Goal: Transaction & Acquisition: Obtain resource

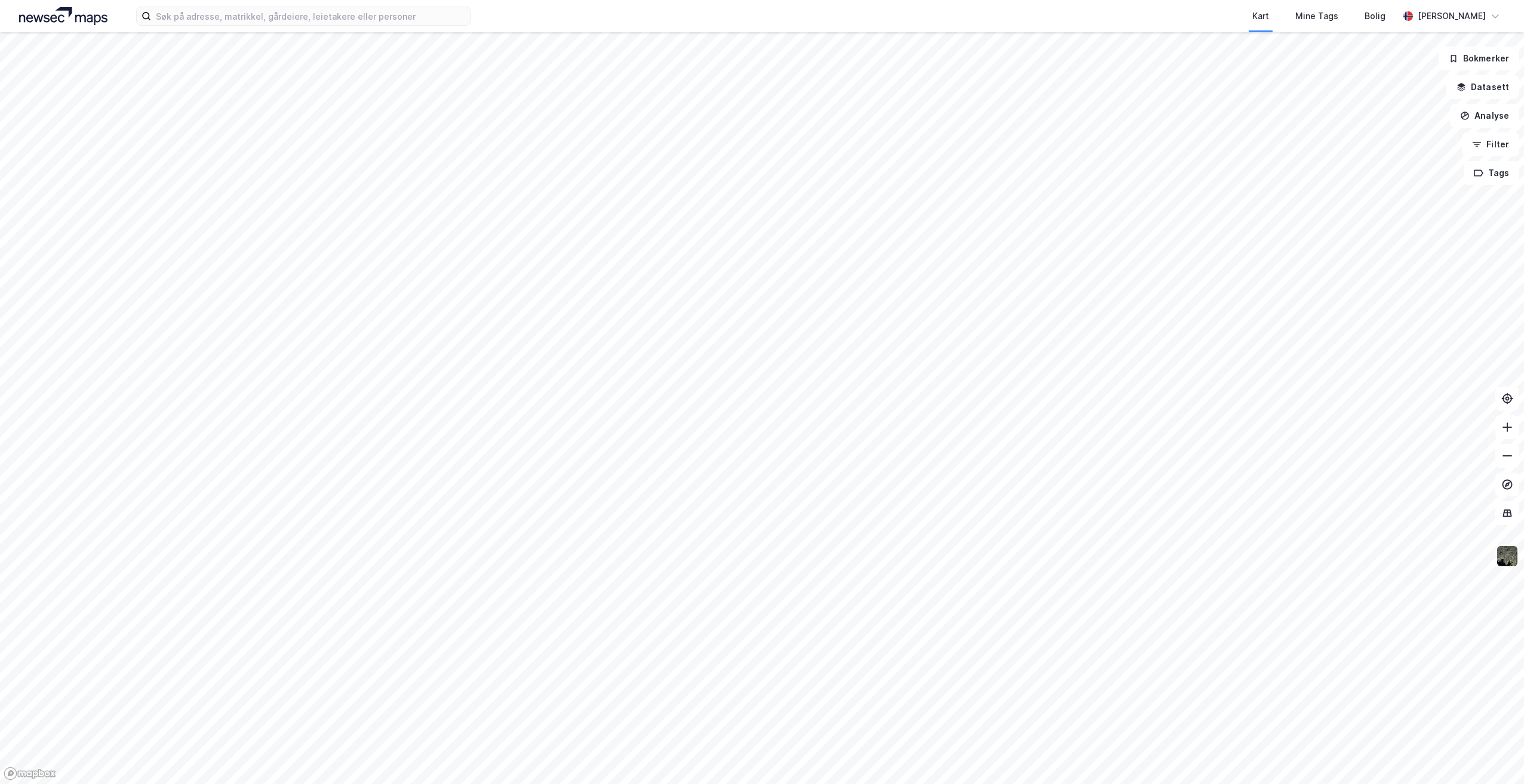
click at [1507, 554] on img at bounding box center [1507, 556] width 23 height 23
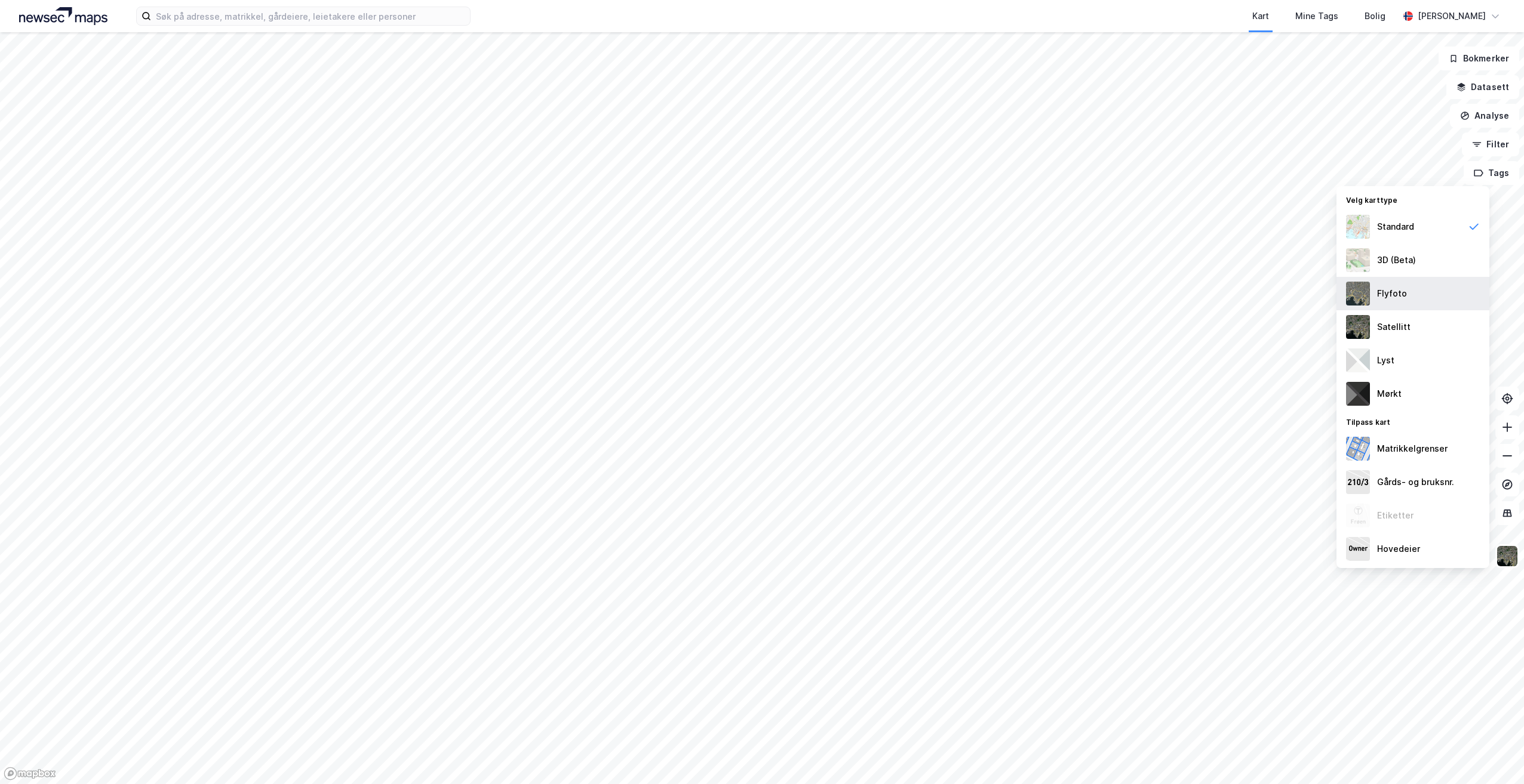
click at [1400, 296] on div "Flyfoto" at bounding box center [1392, 294] width 30 height 15
click at [191, 15] on input at bounding box center [310, 16] width 319 height 18
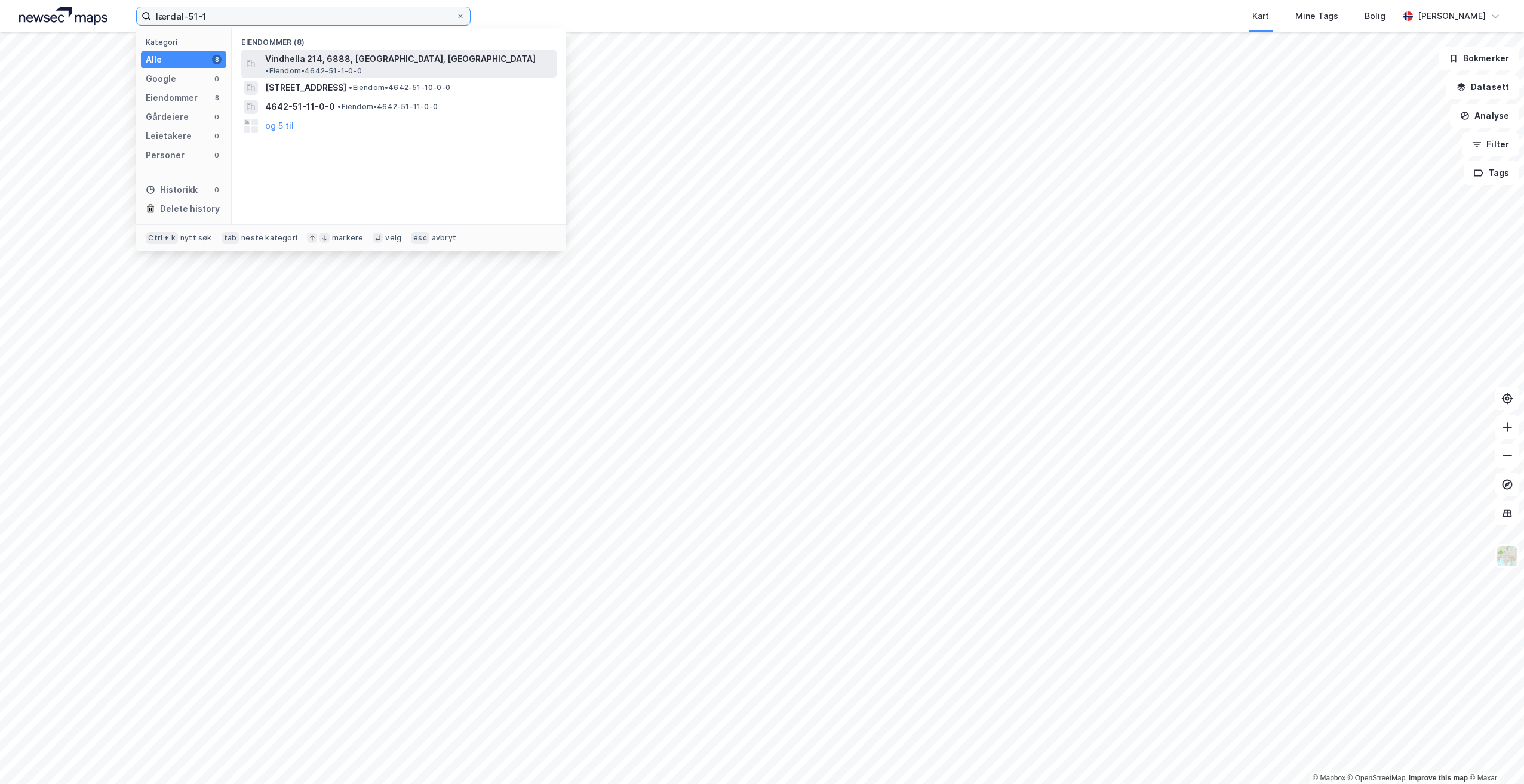
type input "lærdal-51-1"
click at [330, 56] on span "Vindhella 214, 6888, [GEOGRAPHIC_DATA], [GEOGRAPHIC_DATA]" at bounding box center [400, 59] width 271 height 15
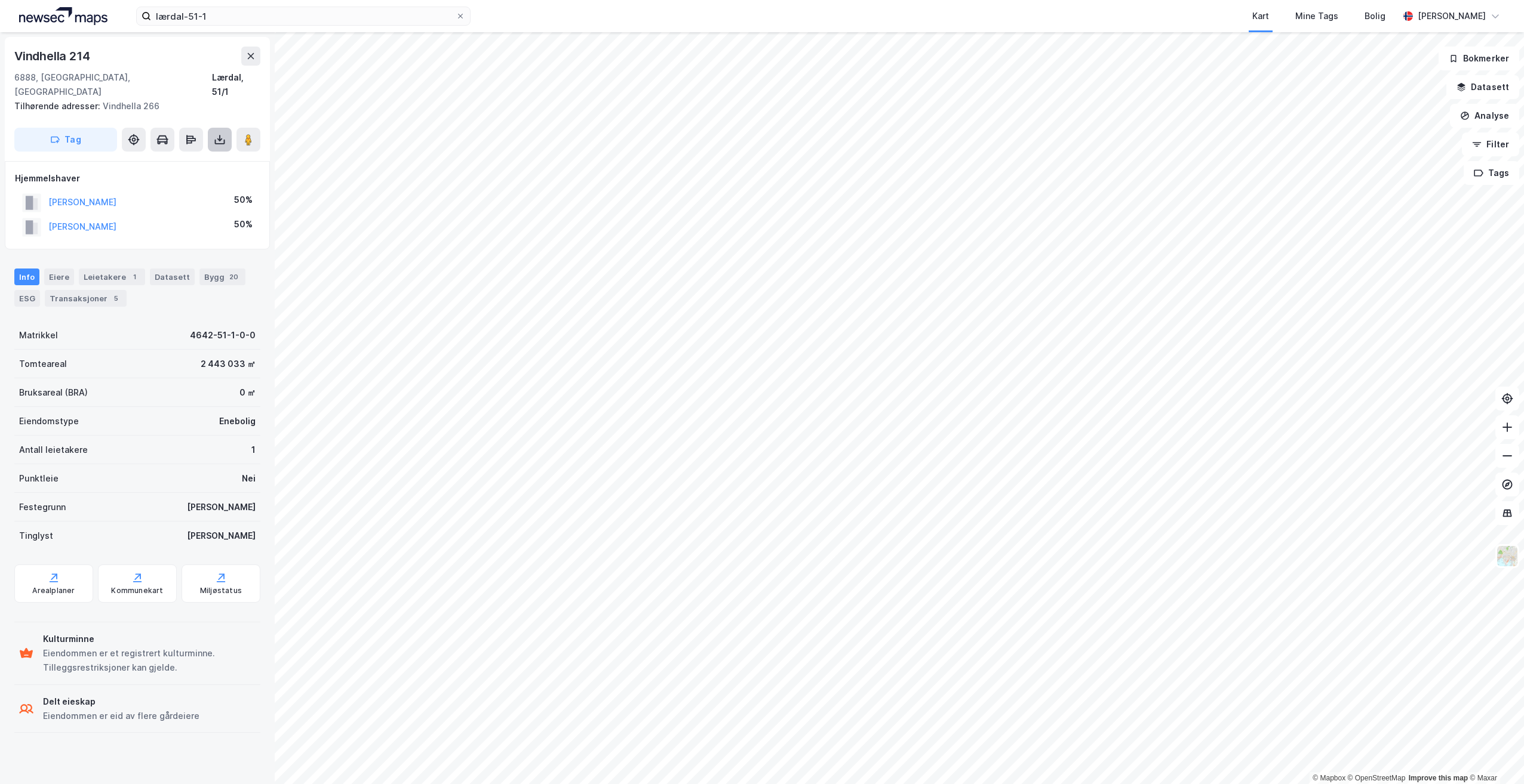
click at [221, 138] on icon at bounding box center [219, 140] width 5 height 3
click at [181, 159] on div "Last ned grunnbok" at bounding box center [161, 163] width 69 height 9
click at [170, 159] on div "Last ned grunnbok" at bounding box center [161, 163] width 69 height 9
click at [1496, 15] on icon at bounding box center [1495, 16] width 9 height 9
click at [1393, 72] on div "Logg ut" at bounding box center [1392, 74] width 33 height 15
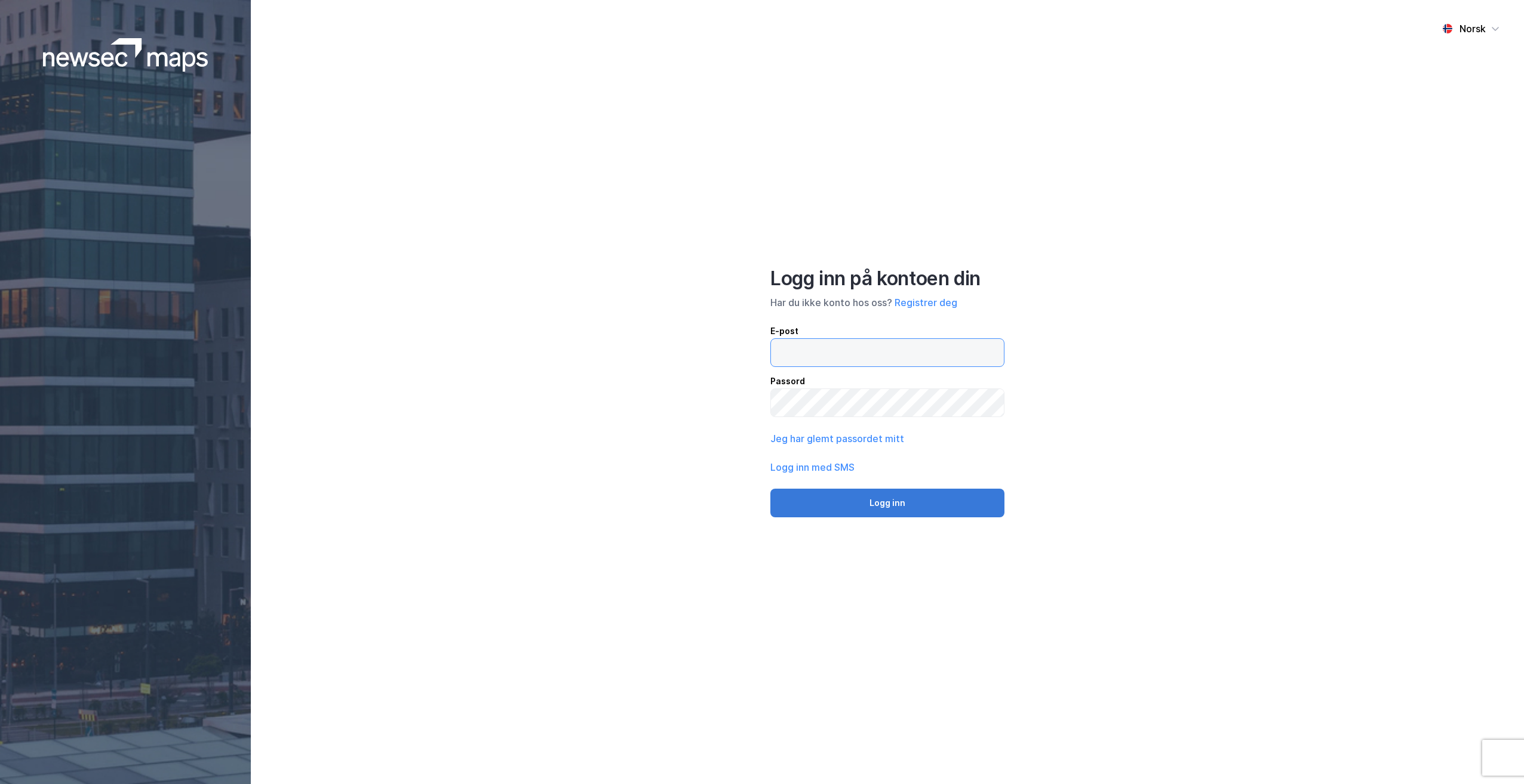
type input "roger.engebretsen@sands.no"
click at [896, 502] on button "Logg inn" at bounding box center [887, 503] width 234 height 29
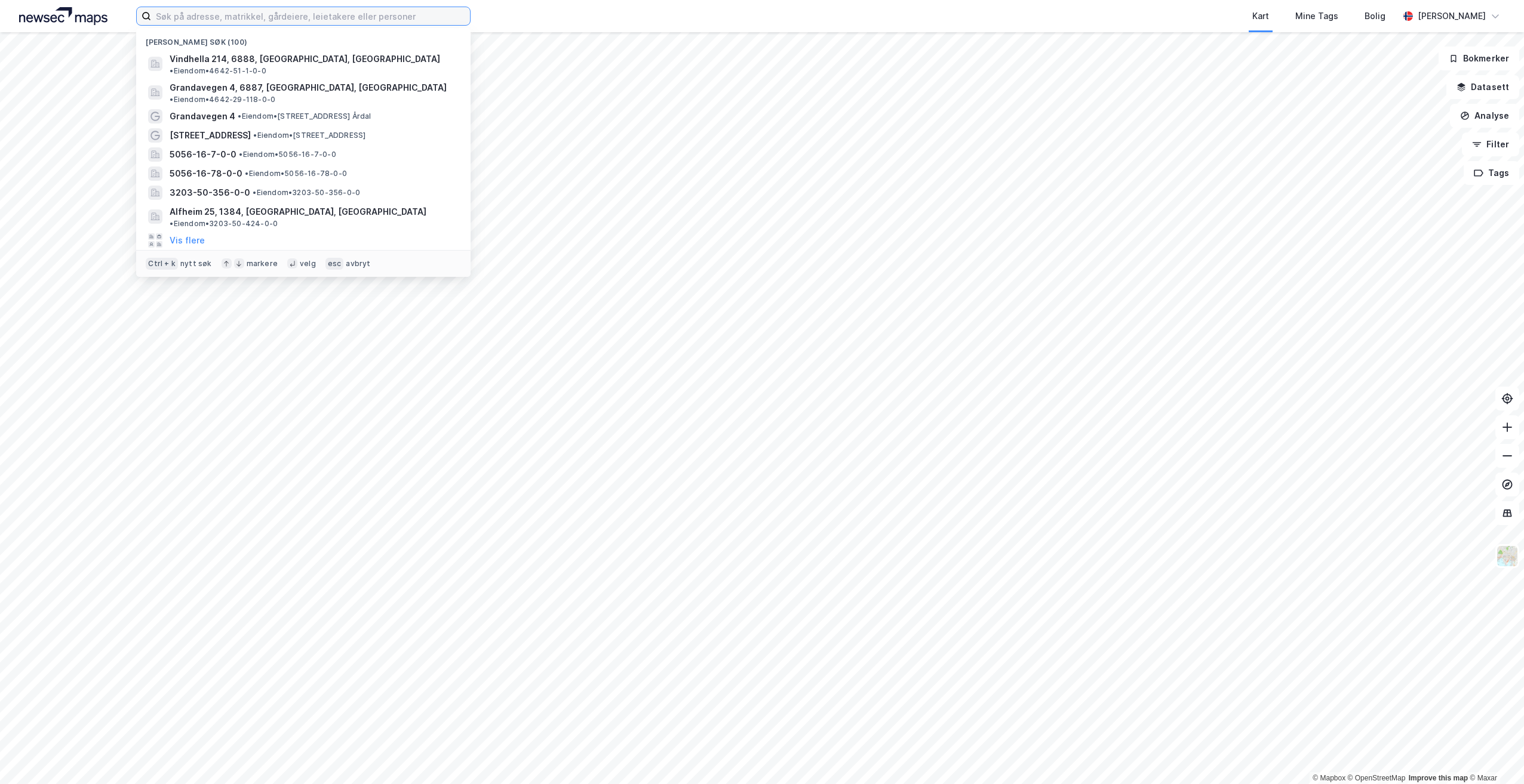
click at [248, 16] on input at bounding box center [310, 16] width 319 height 18
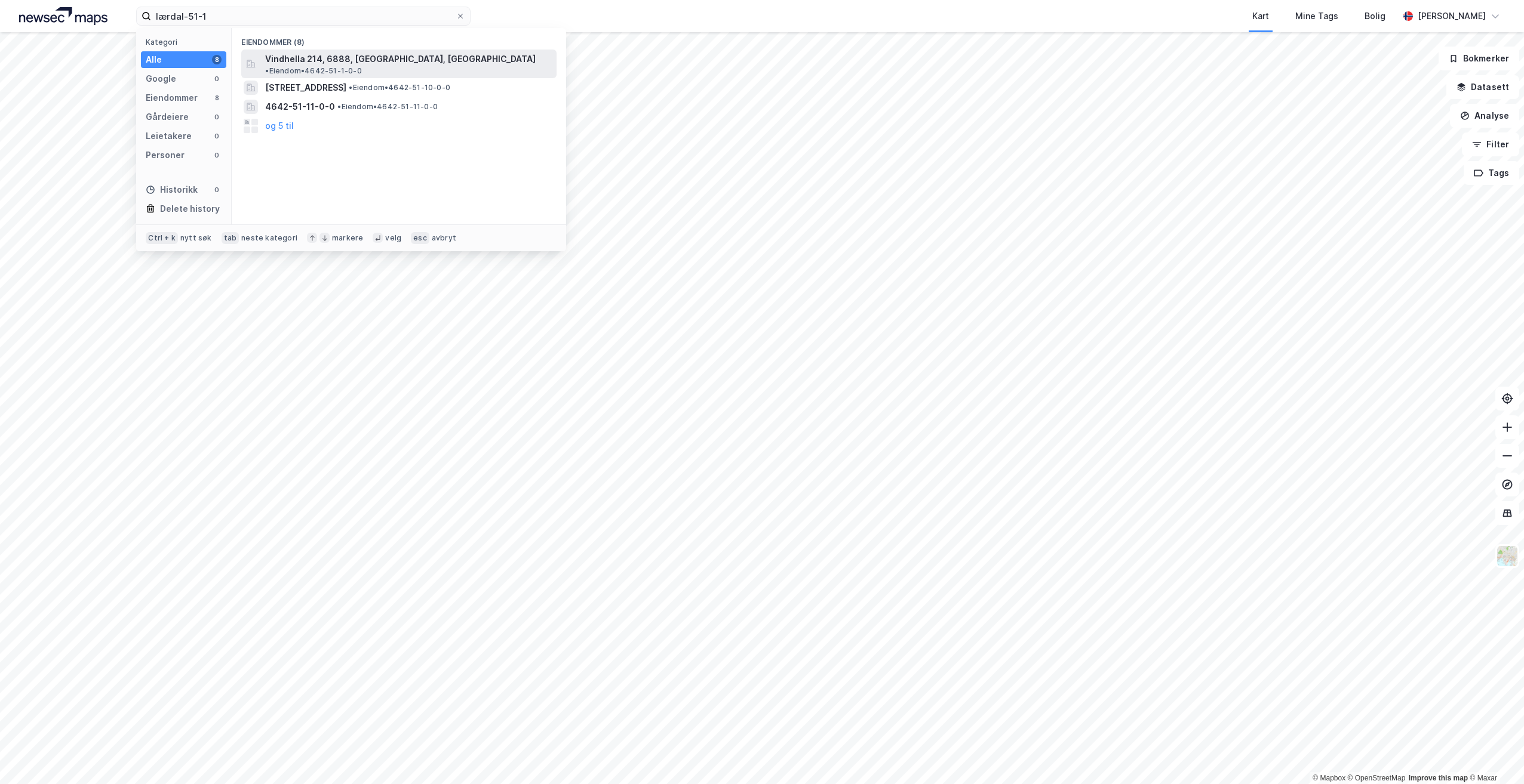
click at [469, 52] on div "Vindhella 214, 6888, BORGUND, LÆRDAL • Eiendom • 4642-51-1-0-0" at bounding box center [409, 64] width 289 height 24
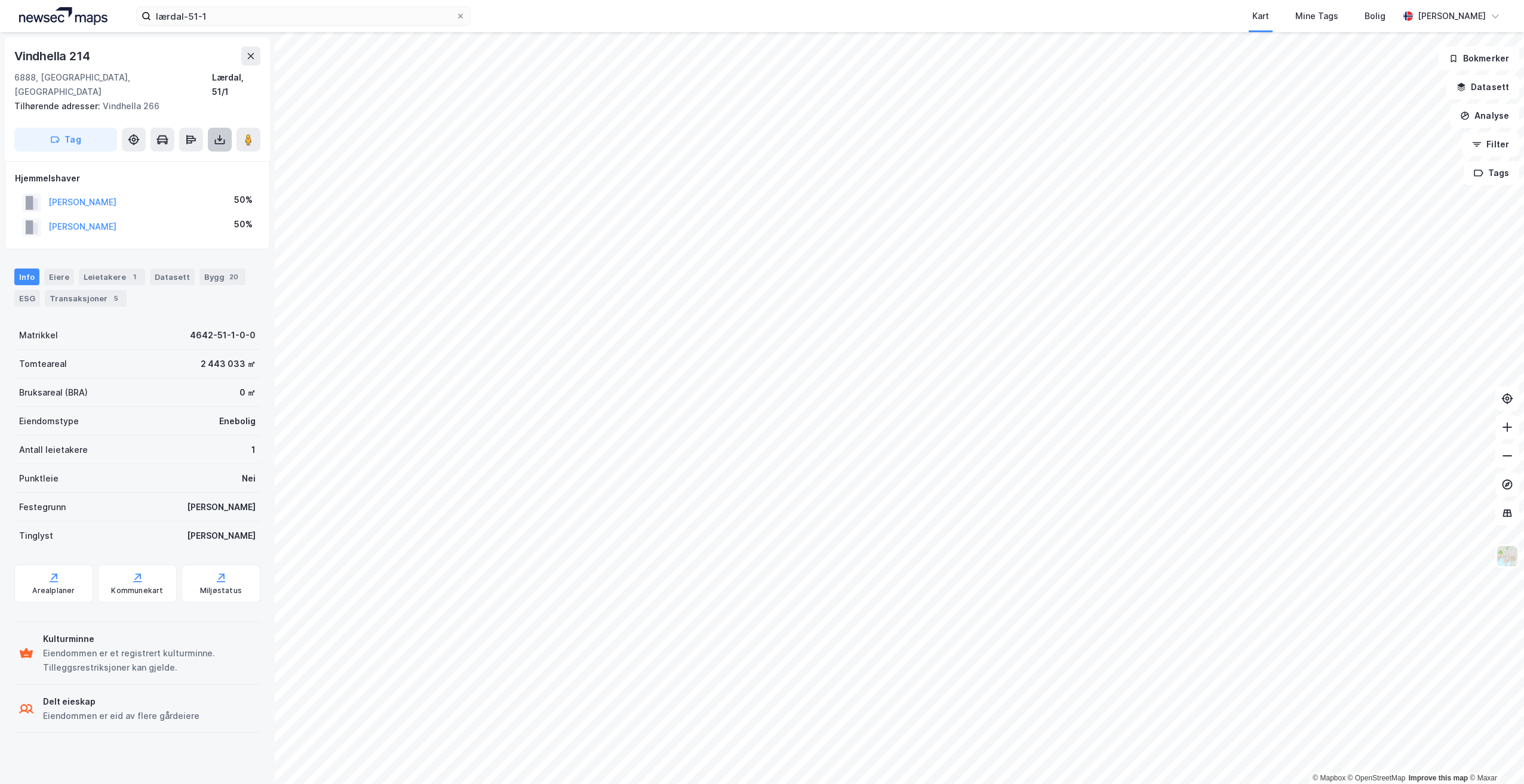
click at [218, 138] on icon at bounding box center [219, 140] width 5 height 3
click at [167, 159] on div "Last ned grunnbok" at bounding box center [161, 163] width 69 height 9
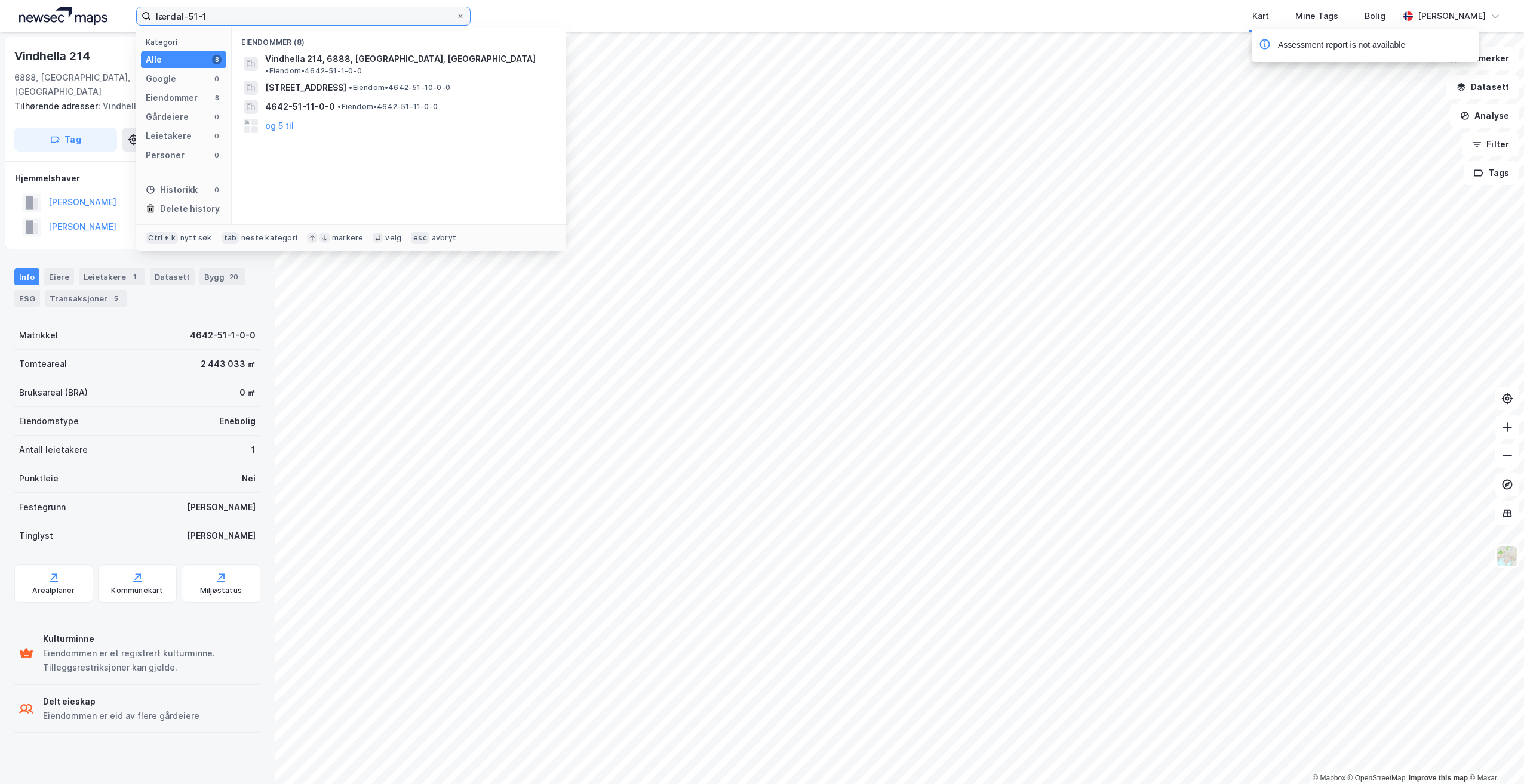
drag, startPoint x: 215, startPoint y: 17, endPoint x: 99, endPoint y: 13, distance: 116.1
click at [99, 13] on div "lærdal-51-1 Kategori Alle 8 Google 0 Eiendommer 8 Gårdeiere 0 Leietakere 0 Pers…" at bounding box center [762, 16] width 1524 height 33
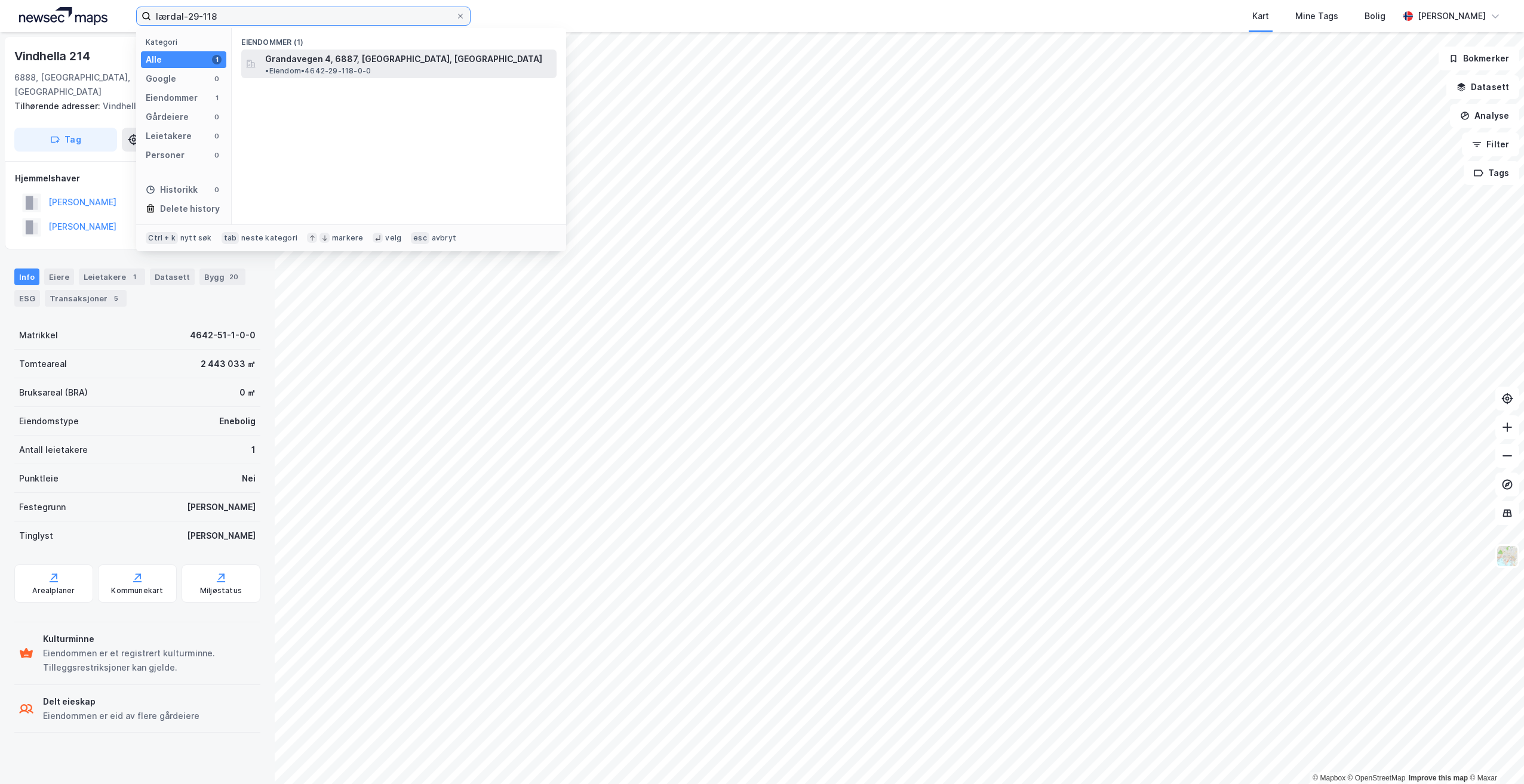
type input "lærdal-29-118"
click at [298, 63] on span "Grandavegen 4, 6887, [GEOGRAPHIC_DATA], [GEOGRAPHIC_DATA]" at bounding box center [403, 59] width 277 height 15
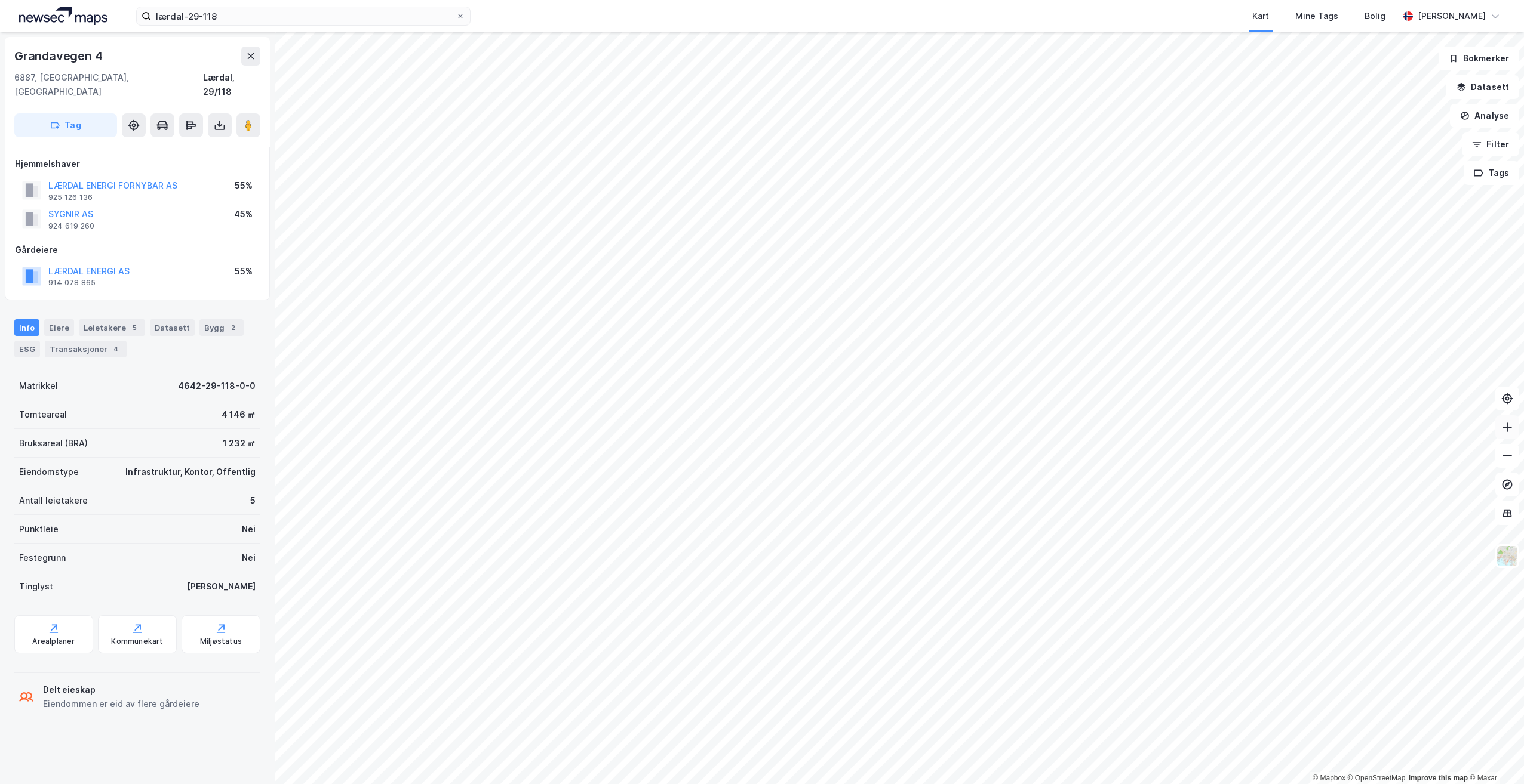
click at [1513, 423] on icon at bounding box center [1507, 427] width 12 height 12
click at [1512, 423] on icon at bounding box center [1507, 427] width 12 height 12
click at [217, 120] on icon at bounding box center [220, 126] width 12 height 12
click at [173, 144] on div "Last ned grunnbok" at bounding box center [161, 149] width 69 height 9
click at [460, 13] on icon at bounding box center [460, 16] width 7 height 7
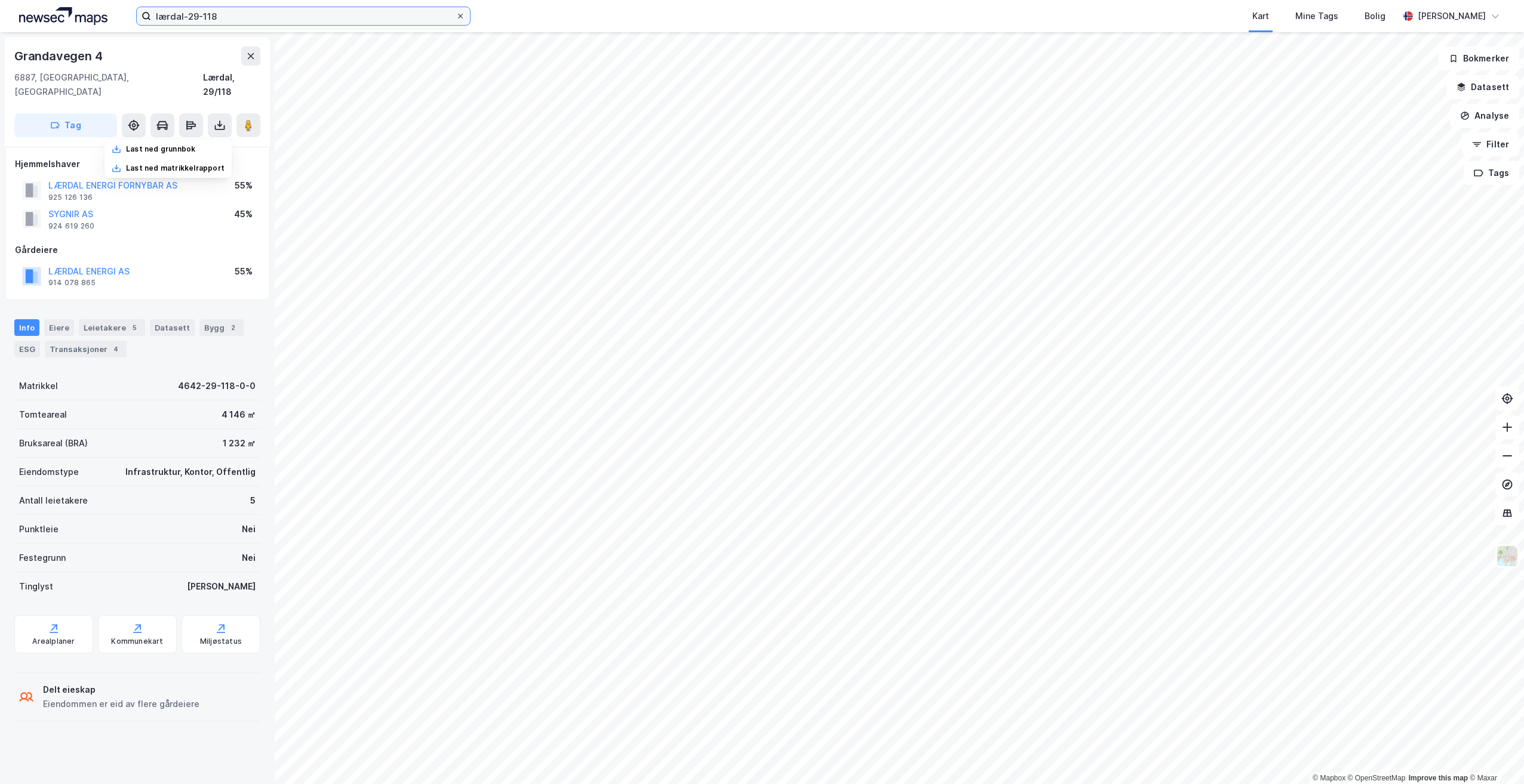
click at [455, 13] on input "lærdal-29-118" at bounding box center [303, 16] width 304 height 18
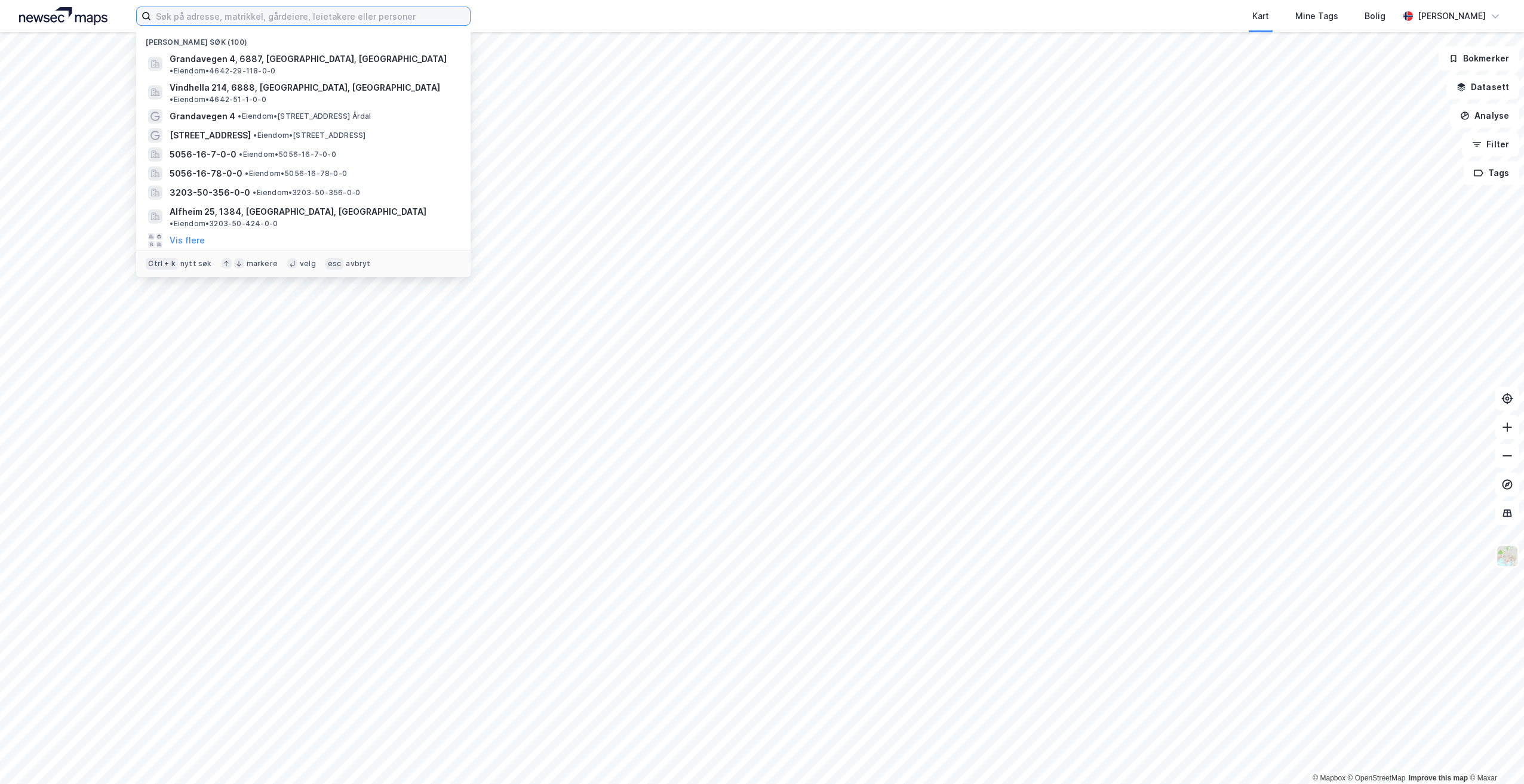
click at [250, 17] on input at bounding box center [310, 16] width 319 height 18
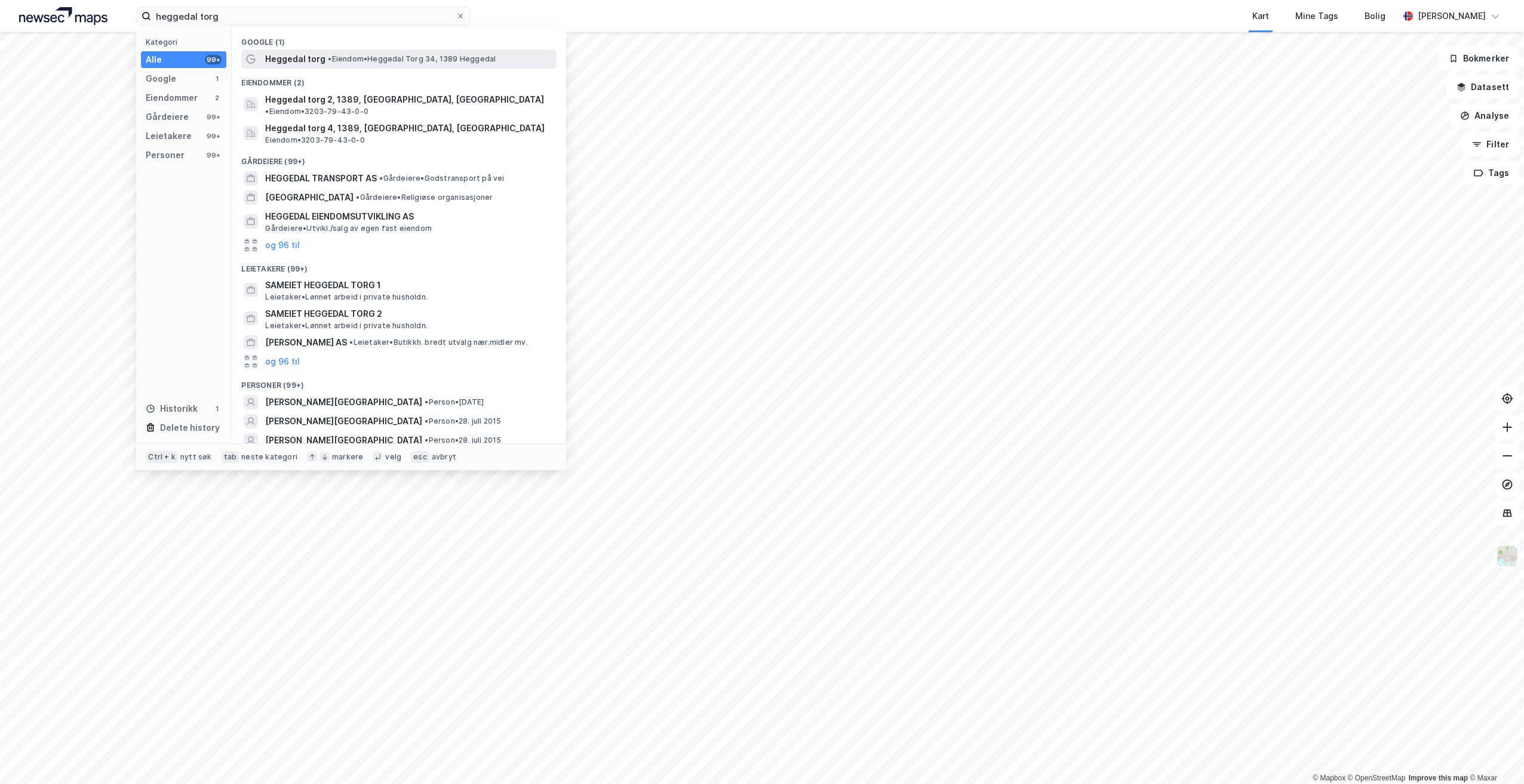
click at [322, 56] on span "Heggedal torg" at bounding box center [295, 59] width 60 height 15
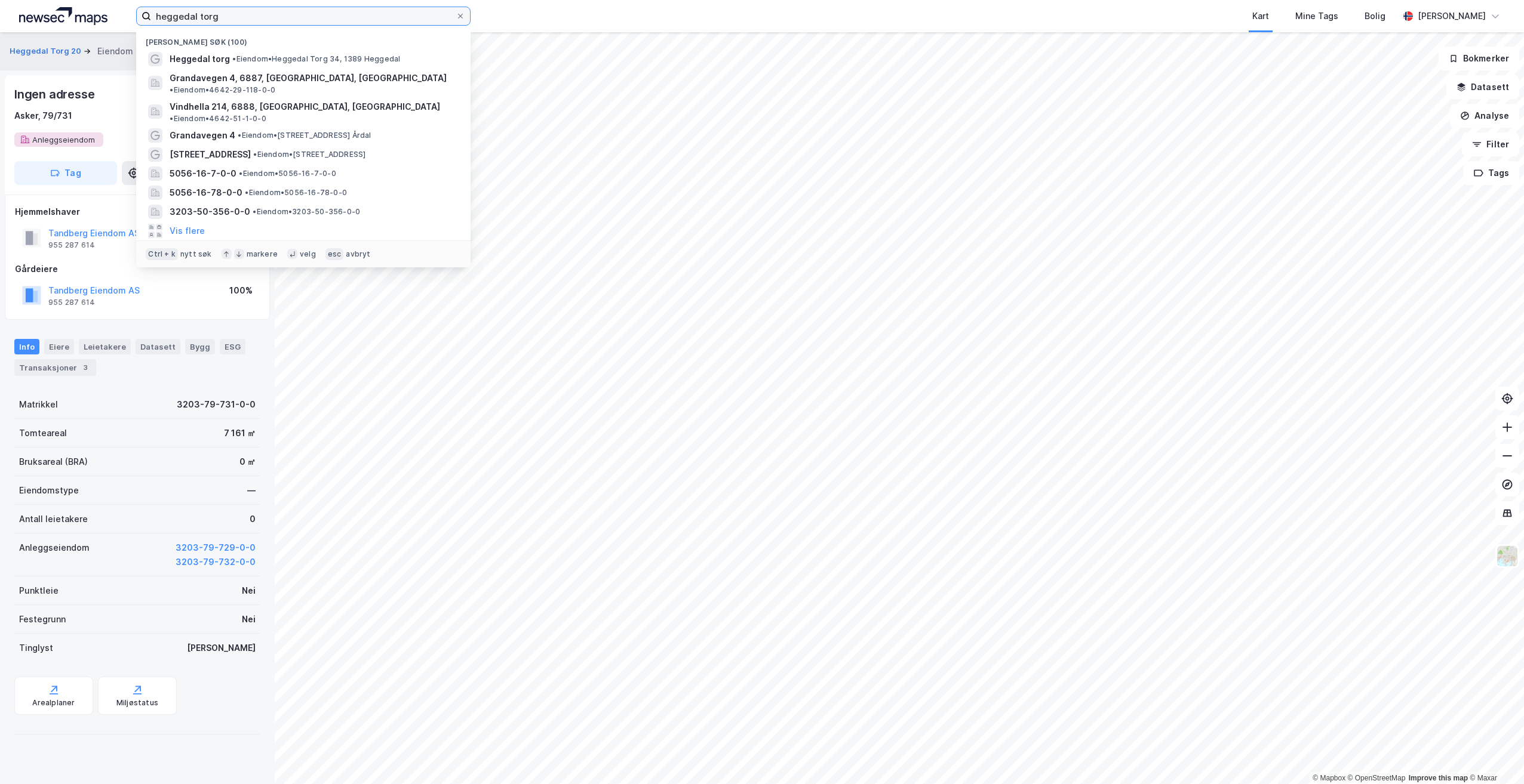
drag, startPoint x: 237, startPoint y: 16, endPoint x: 50, endPoint y: 15, distance: 187.0
click at [50, 15] on div "heggedal torg Nylige søk (100) Heggedal torg • Eiendom • Heggedal Torg 34, 1389…" at bounding box center [762, 16] width 1524 height 33
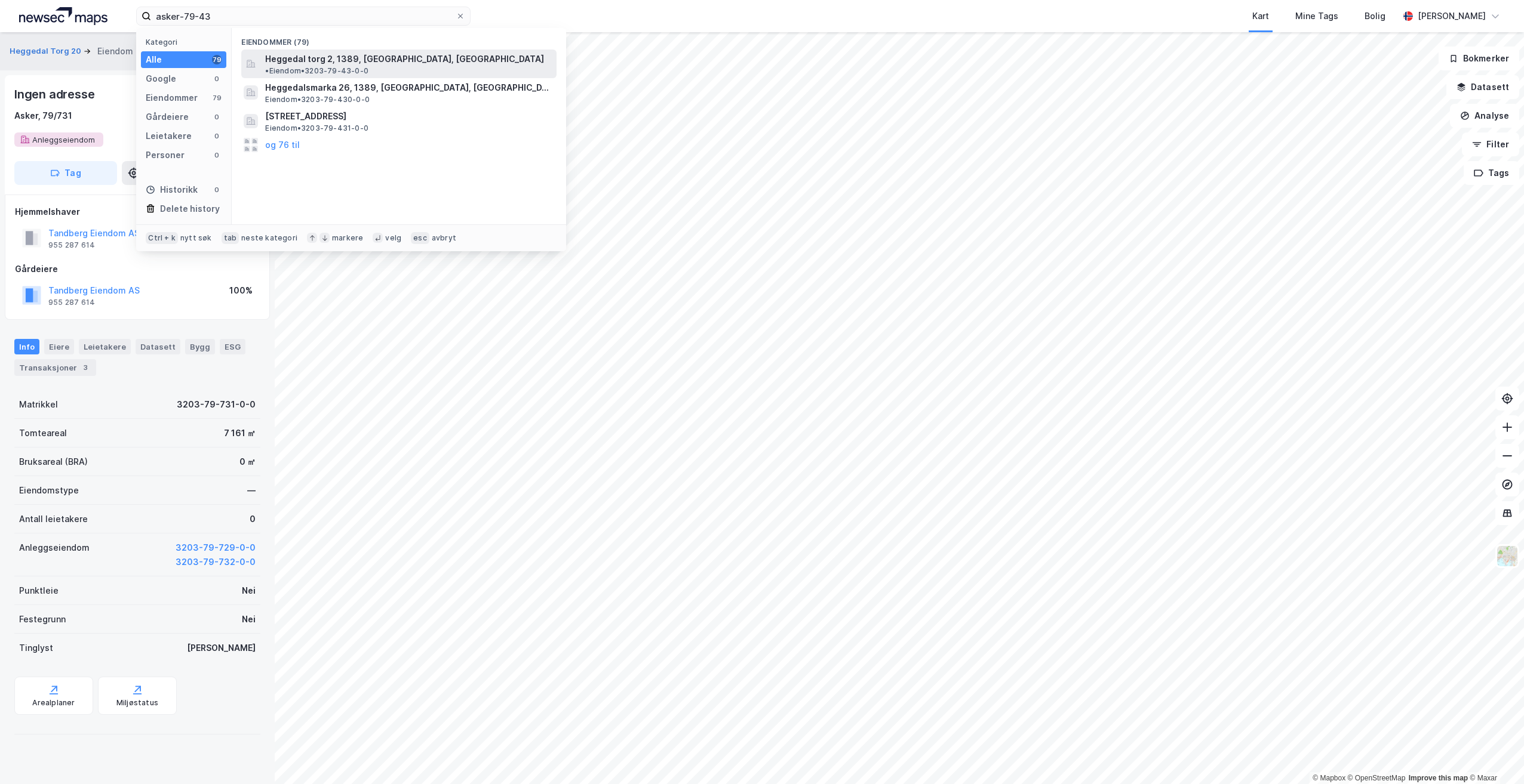
click at [368, 66] on span "• Eiendom • 3203-79-43-0-0" at bounding box center [316, 71] width 103 height 9
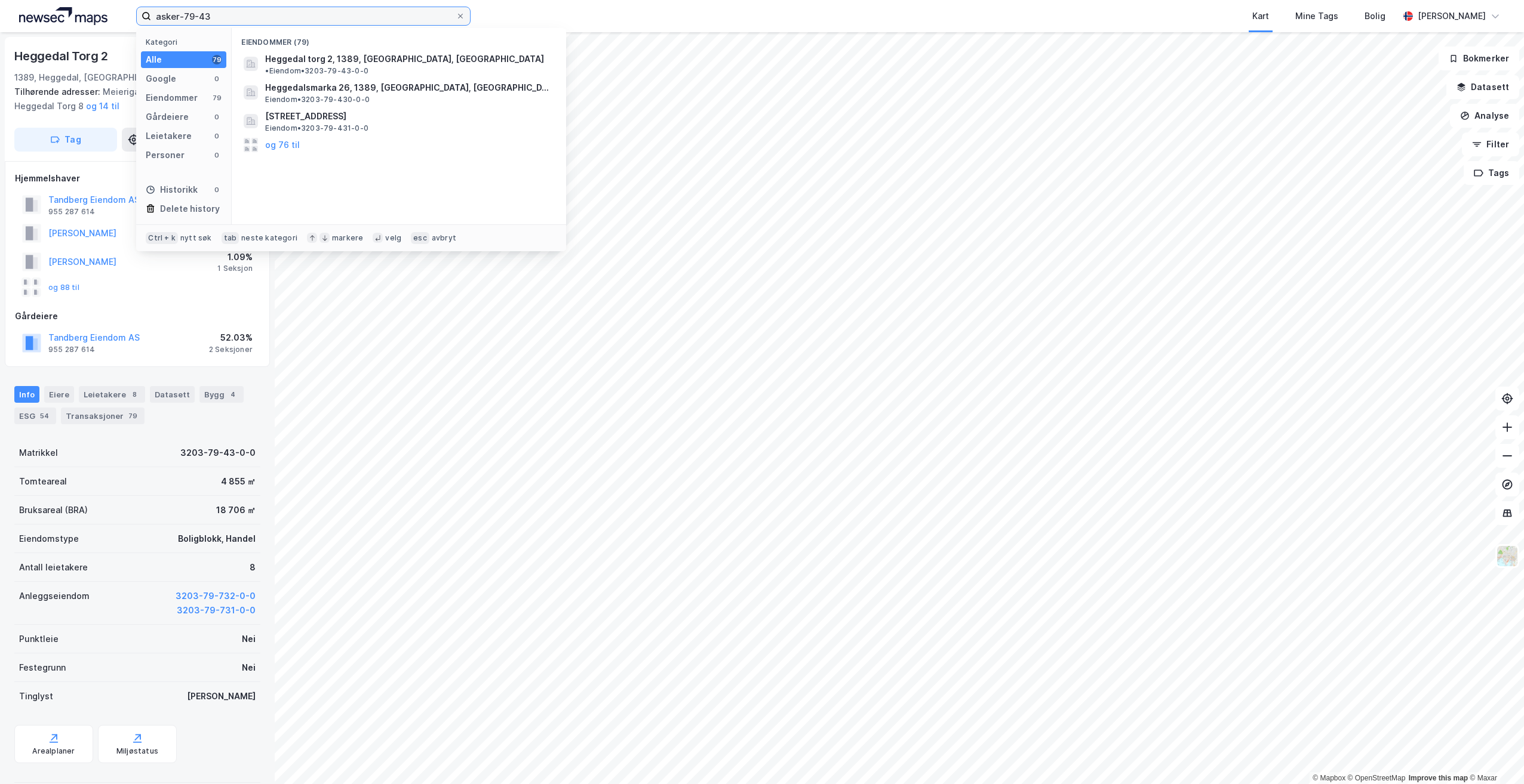
click at [236, 18] on input "asker-79-43" at bounding box center [303, 16] width 304 height 18
click at [371, 66] on span "• Eiendom • 3203-79-127-0-0" at bounding box center [318, 71] width 106 height 9
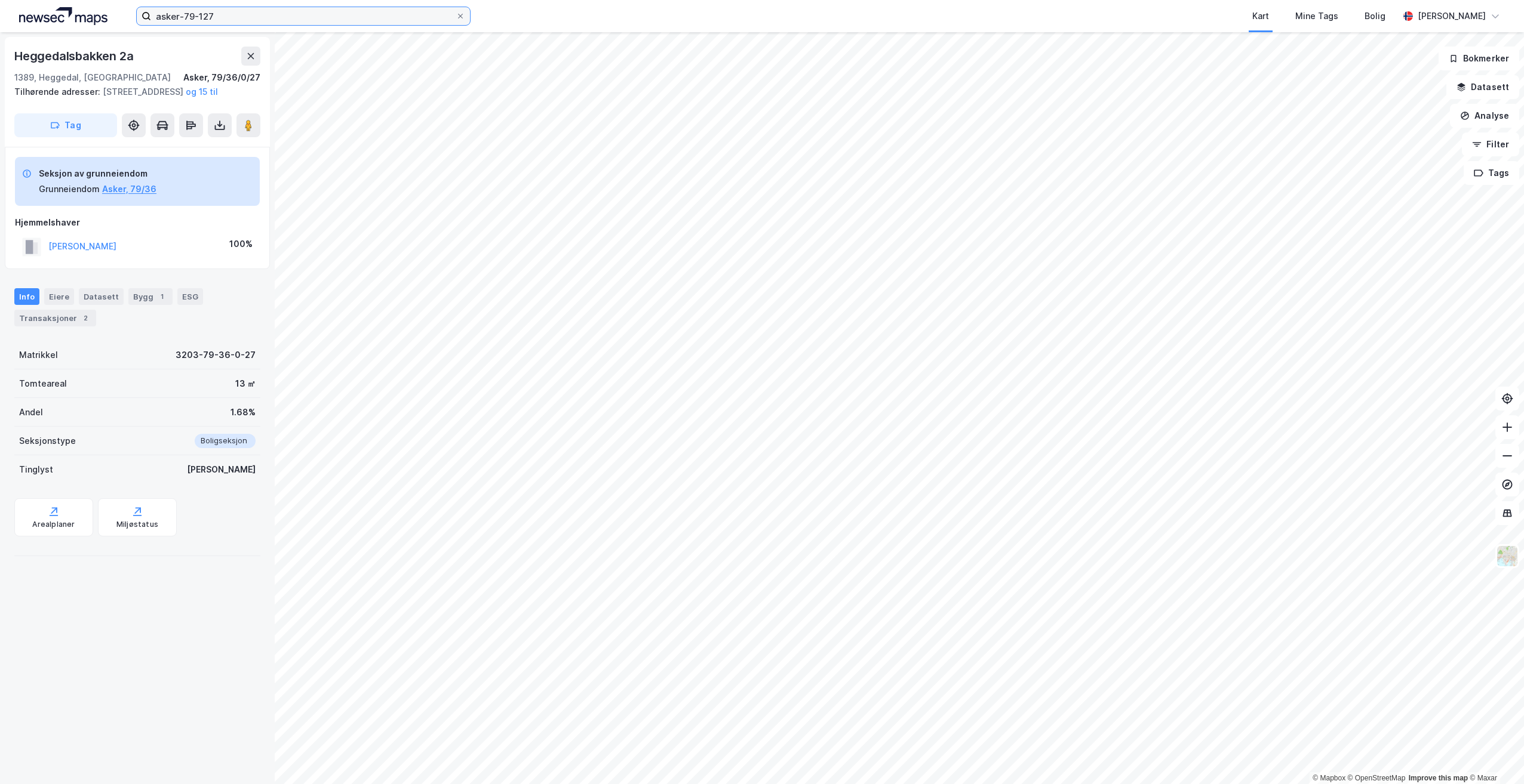
click at [232, 15] on input "asker-79-127" at bounding box center [303, 16] width 304 height 18
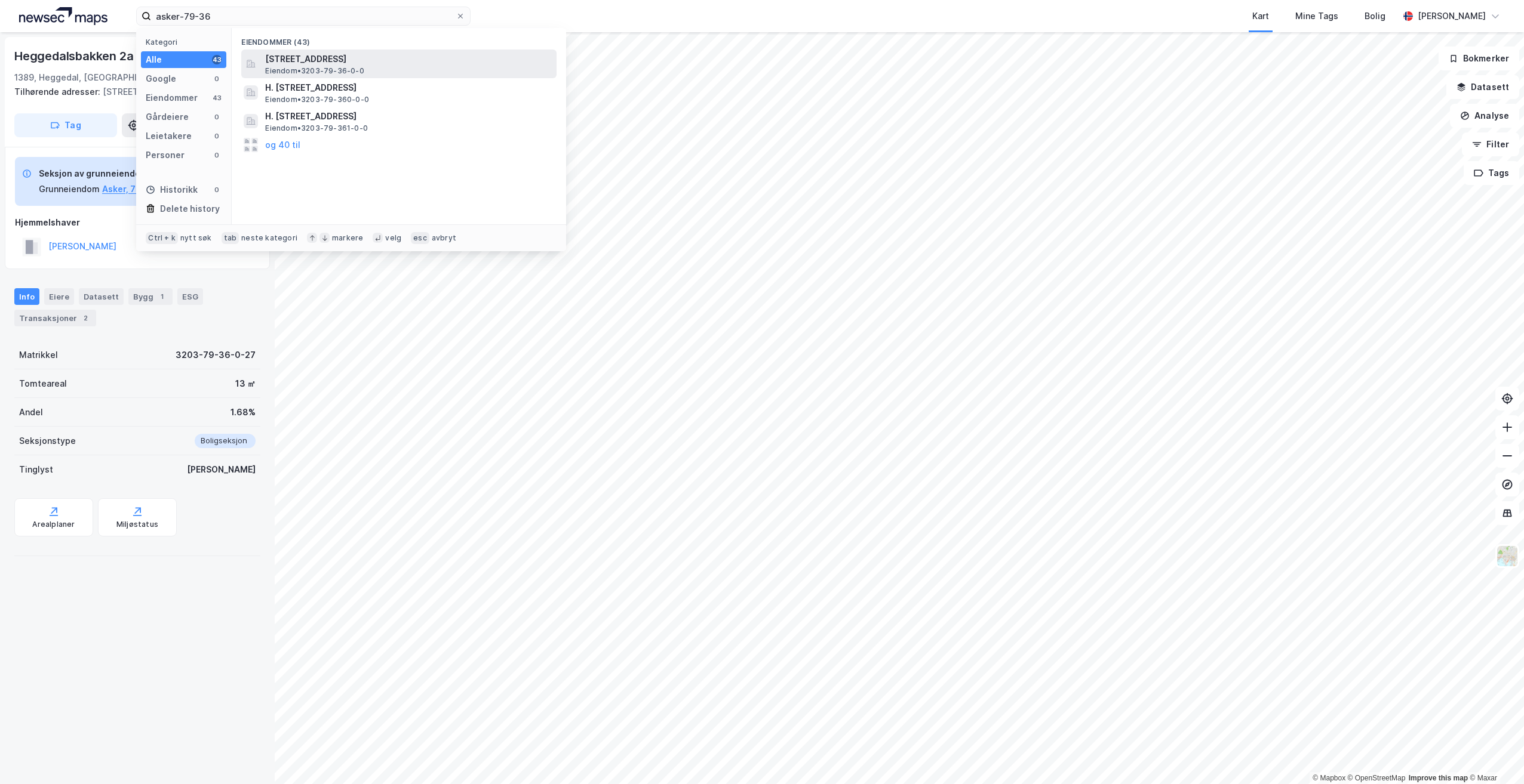
click at [350, 60] on span "Heggedalsbakken 2A, 1389, HEGGEDAL, ASKER" at bounding box center [408, 59] width 286 height 15
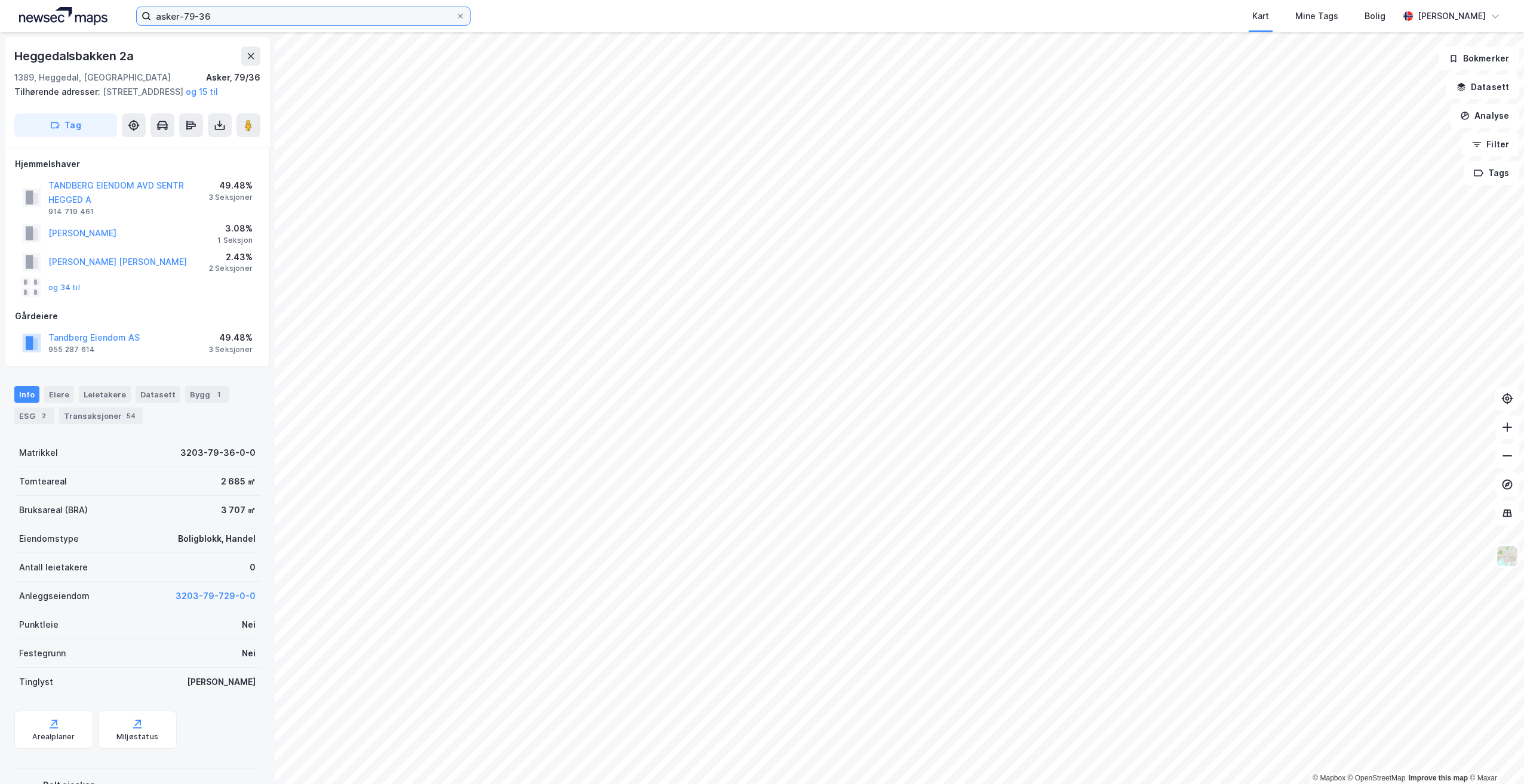
click at [224, 19] on input "asker-79-36" at bounding box center [303, 16] width 304 height 18
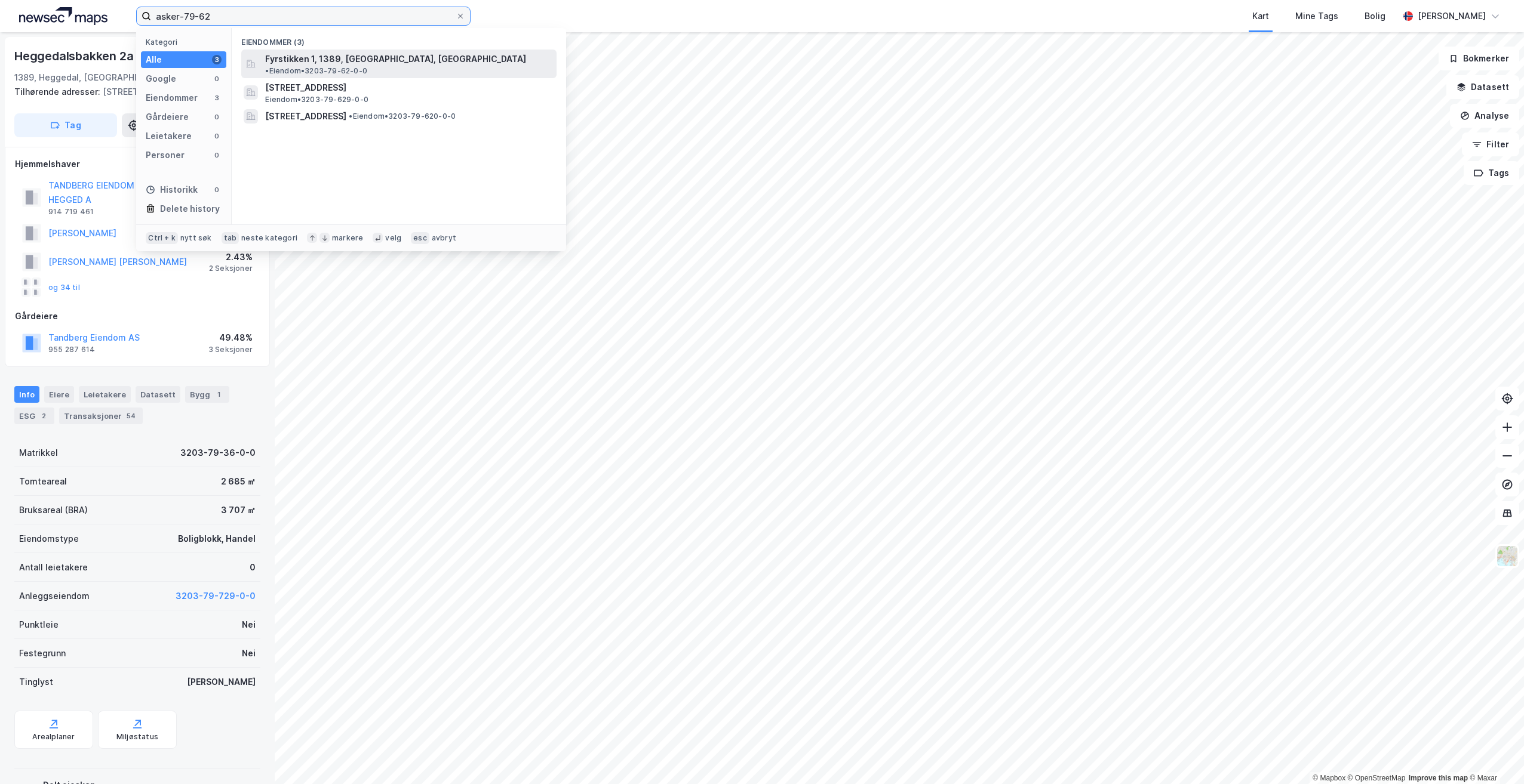
type input "asker-79-62"
click at [360, 58] on span "Fyrstikken 1, 1389, HEGGEDAL, ASKER" at bounding box center [395, 59] width 261 height 15
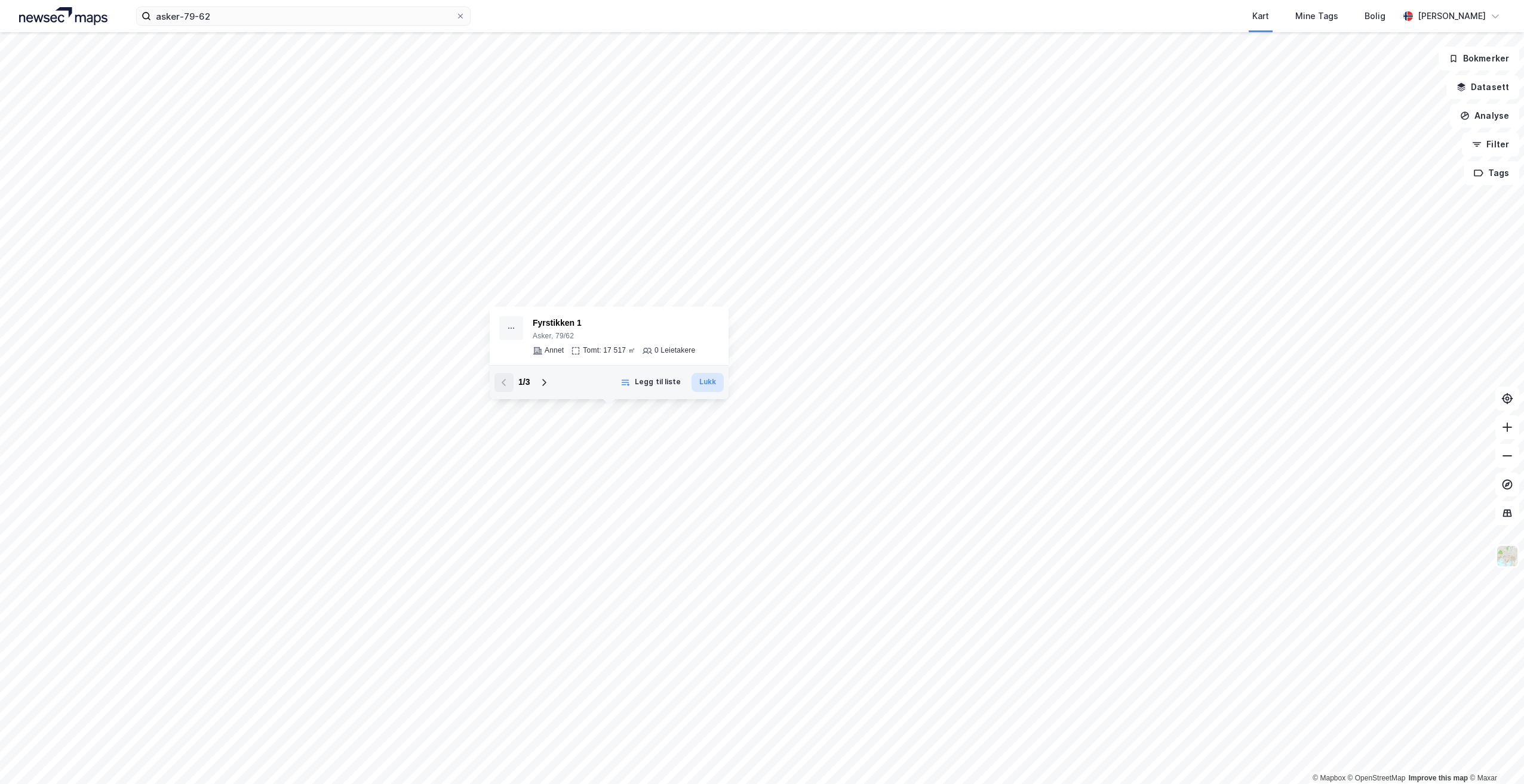
click at [708, 384] on button "Lukk" at bounding box center [707, 383] width 33 height 19
click at [221, 19] on input "asker-79-62" at bounding box center [303, 16] width 304 height 18
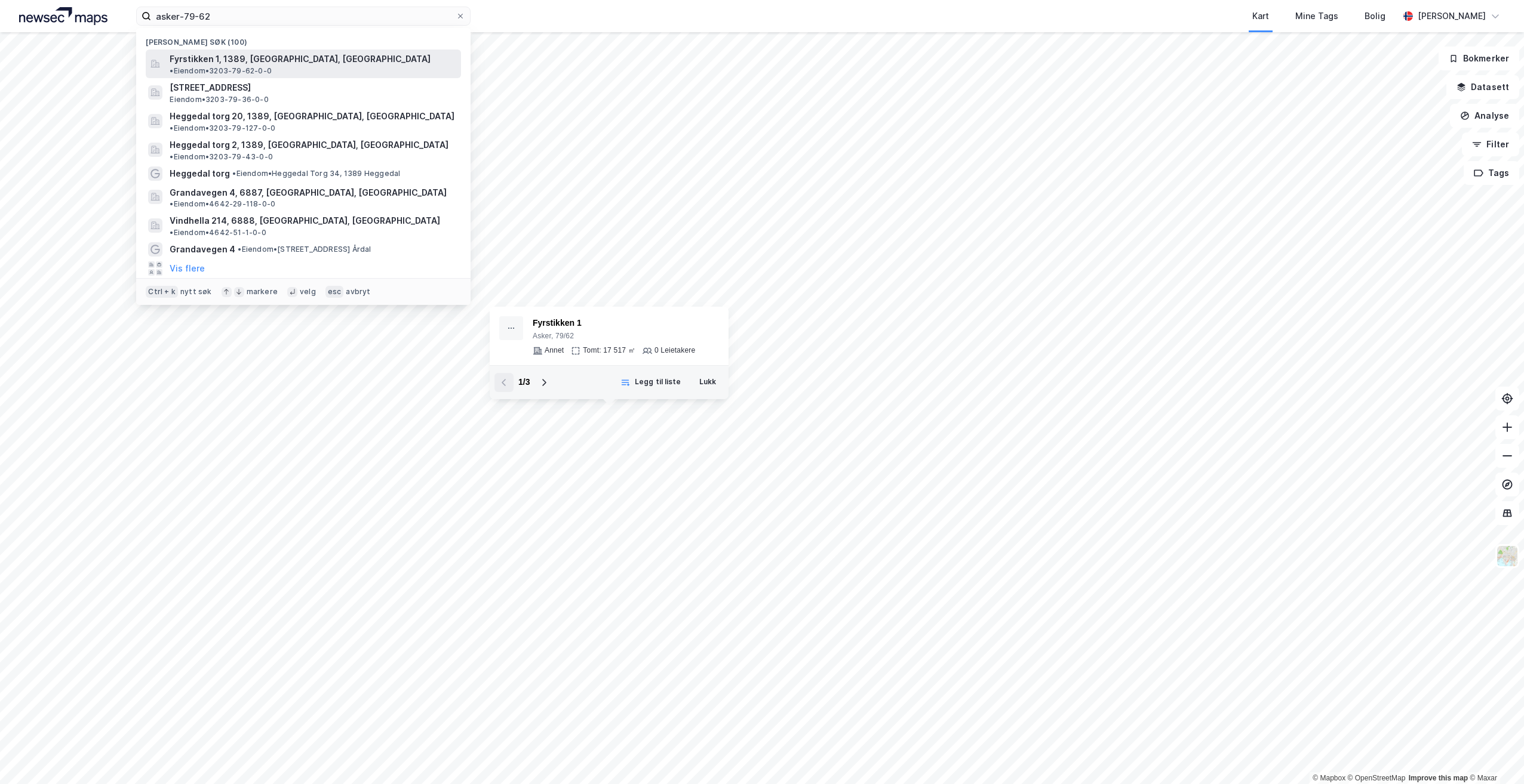
click at [244, 58] on span "Fyrstikken 1, 1389, HEGGEDAL, ASKER" at bounding box center [300, 59] width 261 height 15
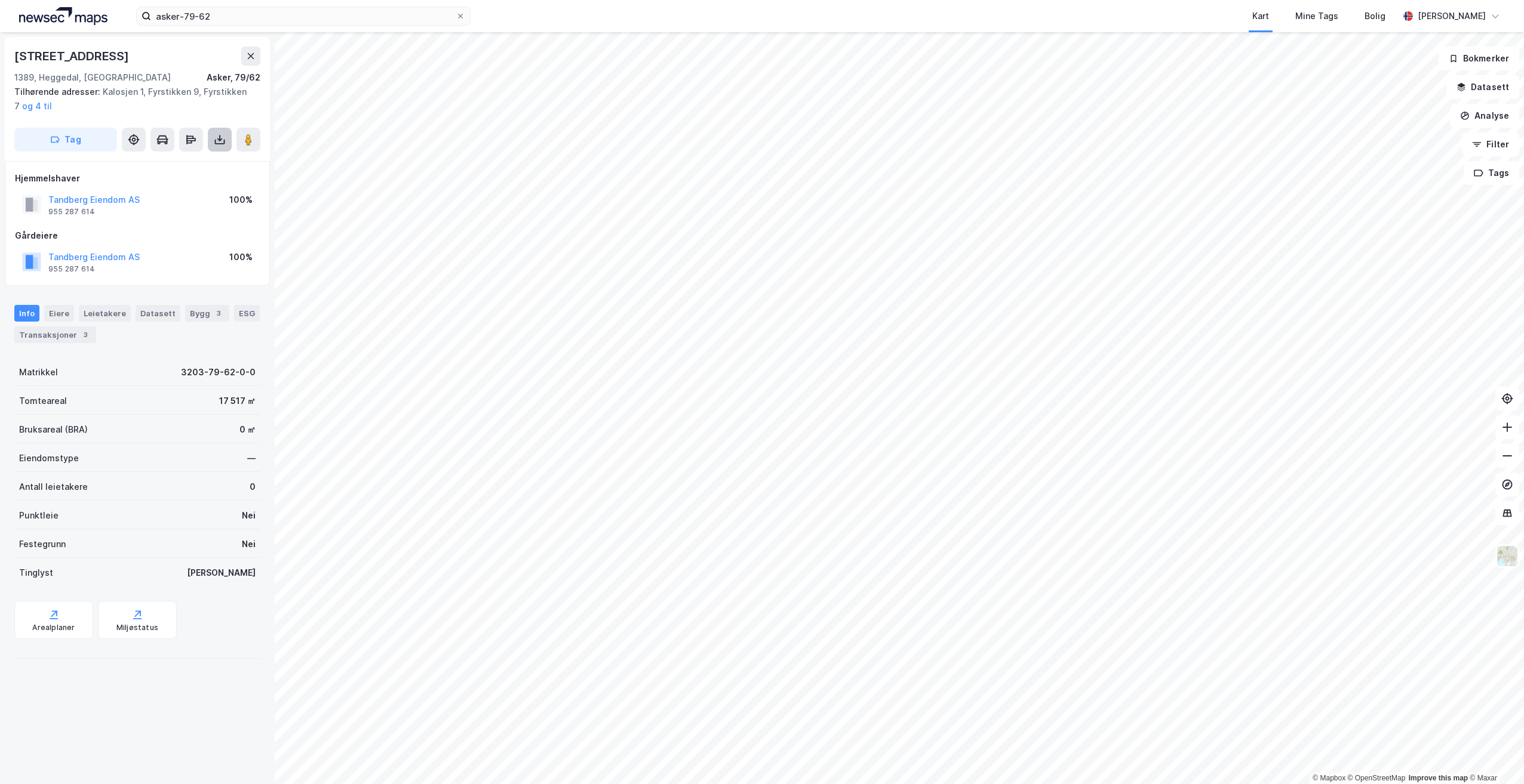
click at [217, 137] on icon at bounding box center [220, 140] width 12 height 12
click at [185, 165] on div "Last ned grunnbok" at bounding box center [161, 163] width 69 height 9
